Goal: Navigation & Orientation: Find specific page/section

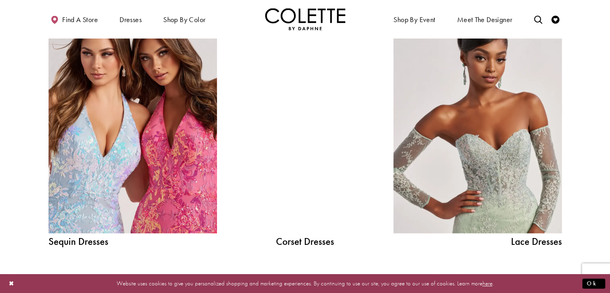
scroll to position [894, 0]
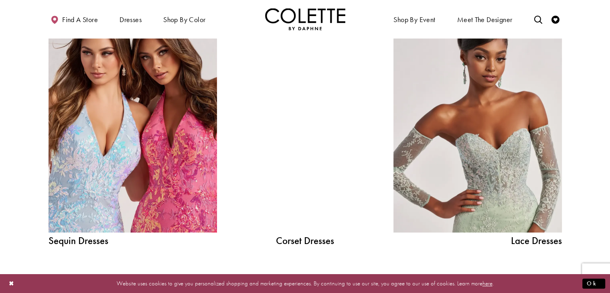
click at [335, 144] on div at bounding box center [305, 126] width 120 height 213
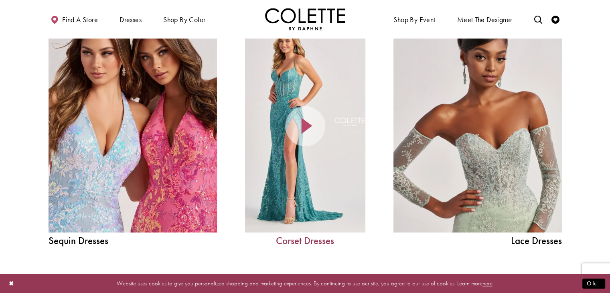
click at [297, 235] on link "Corset Dresses" at bounding box center [305, 240] width 120 height 10
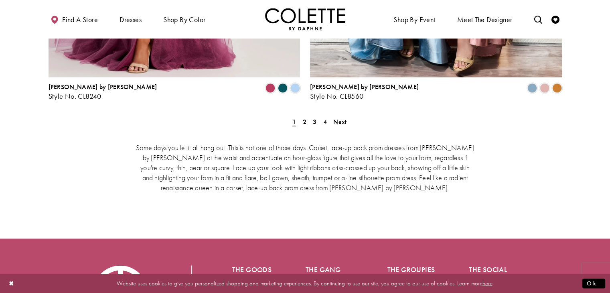
scroll to position [1553, 0]
click at [317, 116] on link "3" at bounding box center [314, 122] width 8 height 12
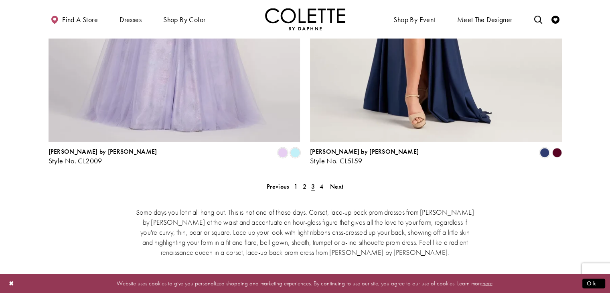
scroll to position [1460, 0]
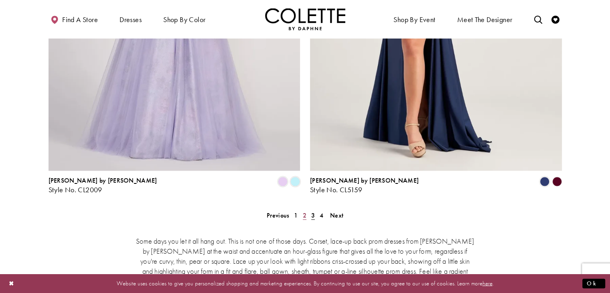
click at [304, 211] on span "2" at bounding box center [305, 215] width 4 height 8
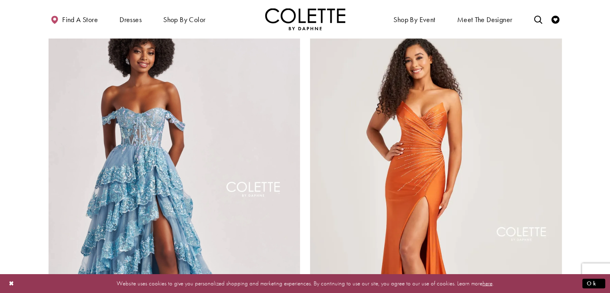
scroll to position [1256, 0]
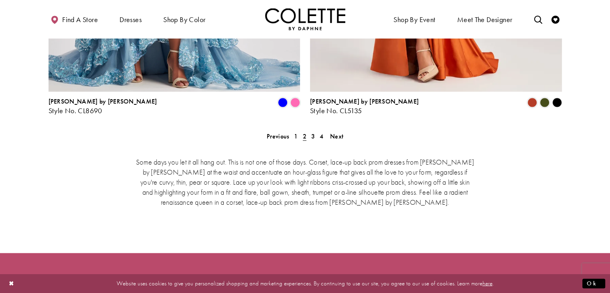
scroll to position [1539, 0]
click at [319, 130] on link "4" at bounding box center [321, 136] width 8 height 12
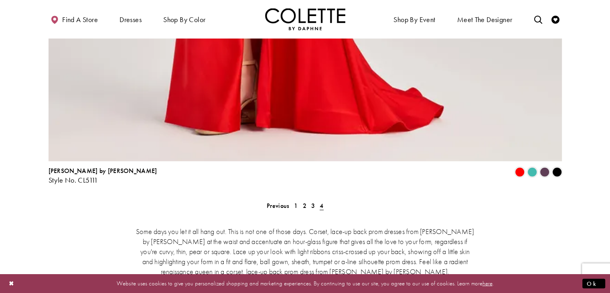
scroll to position [1913, 0]
